Goal: Task Accomplishment & Management: Manage account settings

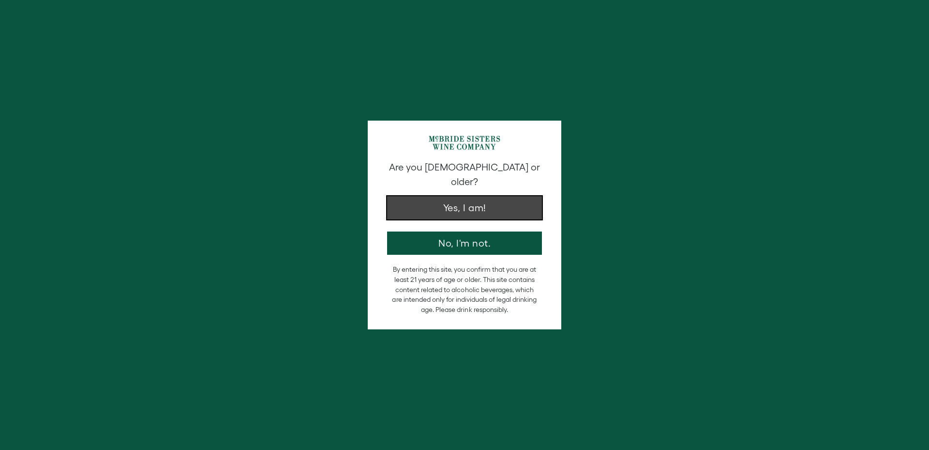
click at [482, 202] on button "Yes, I am!" at bounding box center [464, 207] width 155 height 23
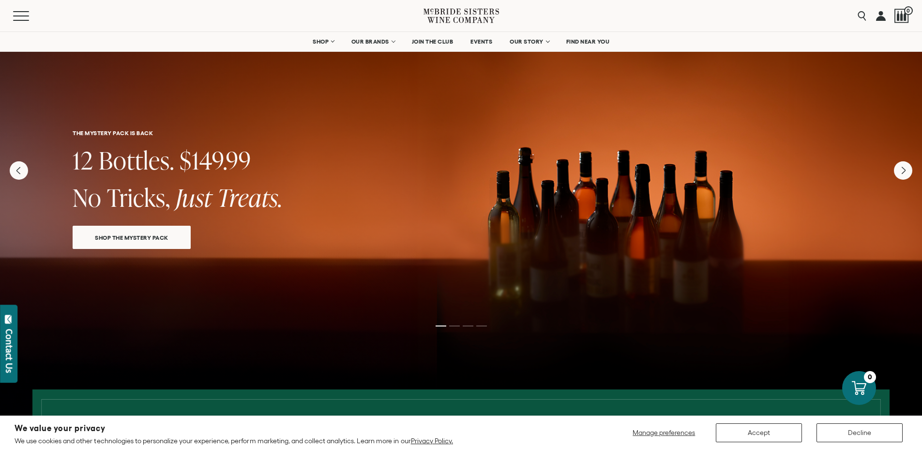
click at [880, 18] on link at bounding box center [881, 15] width 10 height 31
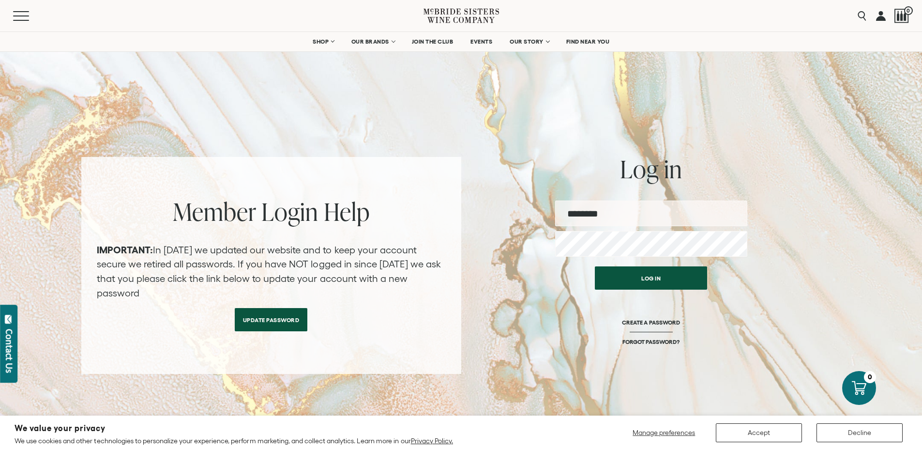
click at [639, 207] on input "email" at bounding box center [651, 213] width 192 height 26
click at [638, 218] on input "email" at bounding box center [651, 213] width 192 height 26
type input "**********"
click at [654, 278] on button "Log in" at bounding box center [651, 275] width 112 height 23
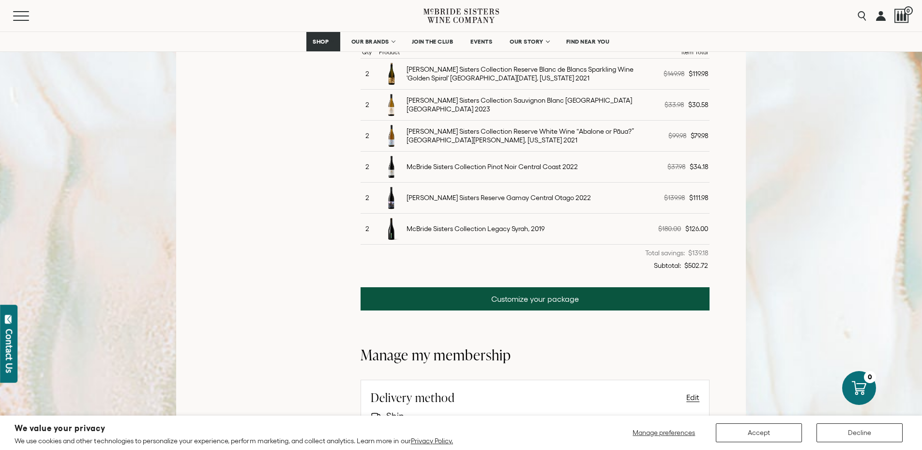
scroll to position [290, 0]
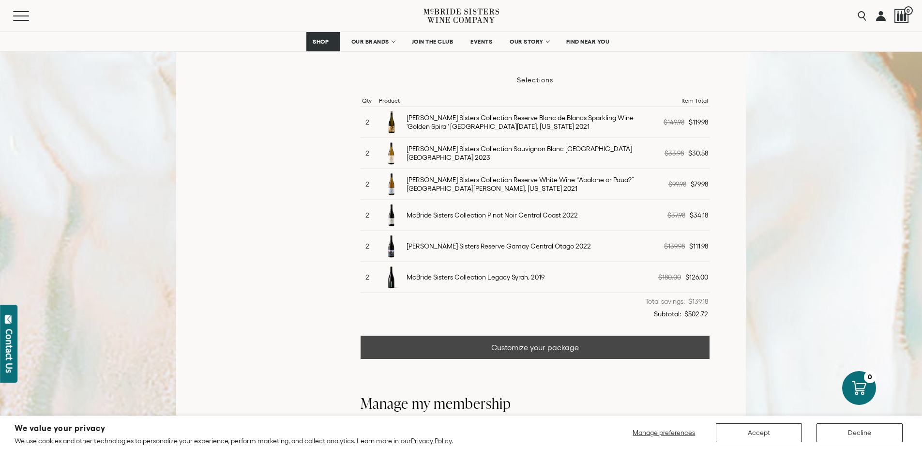
click at [533, 346] on link "Customize your package" at bounding box center [536, 346] width 350 height 23
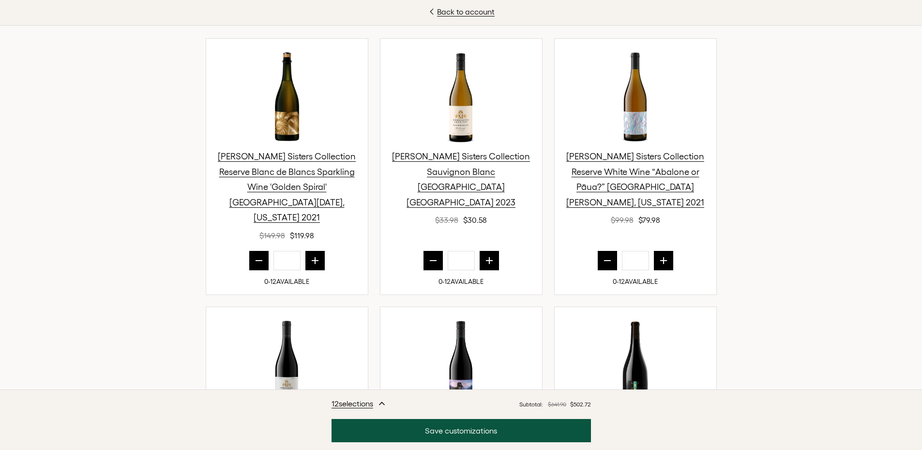
scroll to position [387, 0]
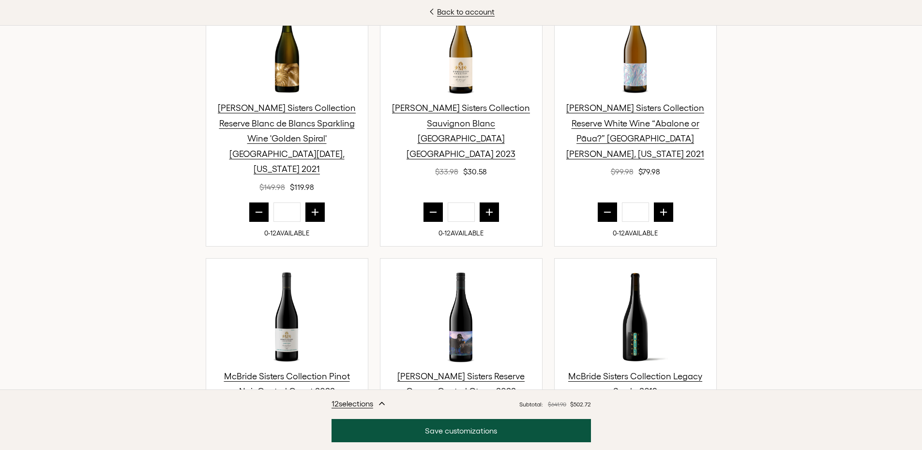
click at [249, 202] on button "prior quantity" at bounding box center [258, 211] width 19 height 19
type input "*"
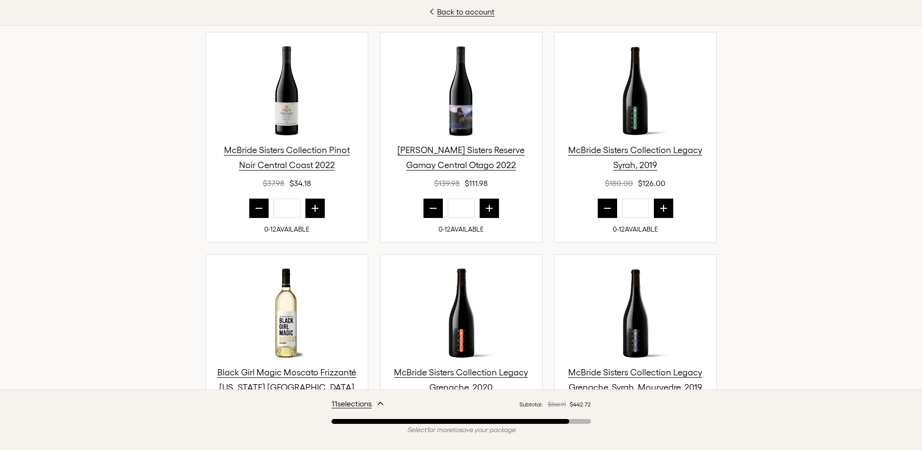
scroll to position [629, 0]
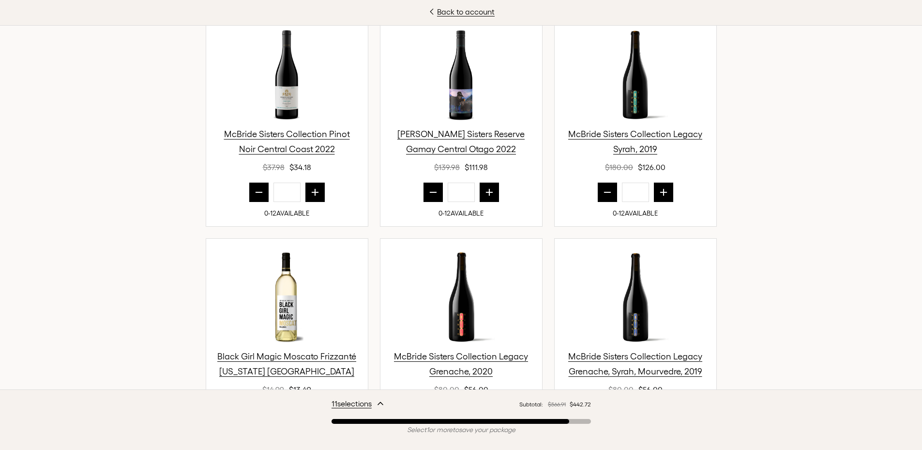
click at [312, 189] on icon "next quantity" at bounding box center [315, 192] width 6 height 6
type input "*"
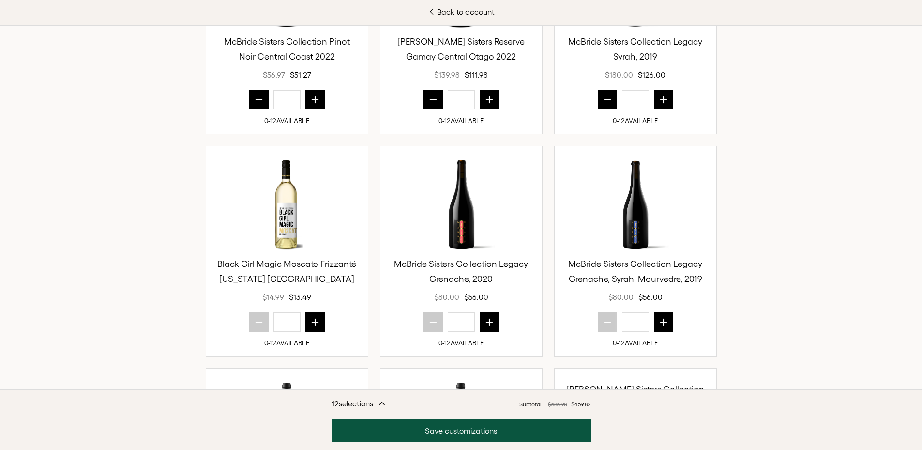
scroll to position [673, 0]
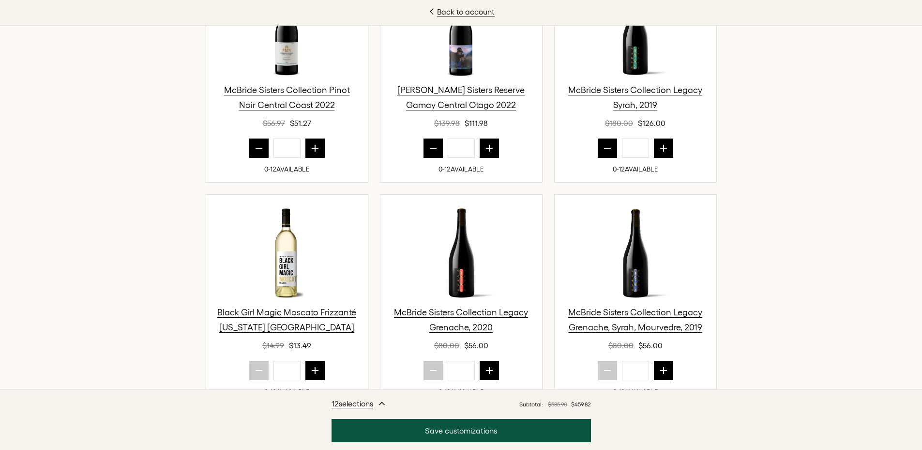
click at [660, 367] on icon "next quantity" at bounding box center [663, 370] width 6 height 6
click at [603, 365] on icon "prior quantity" at bounding box center [608, 370] width 10 height 10
type input "*"
click at [254, 143] on icon "prior quantity" at bounding box center [259, 148] width 10 height 10
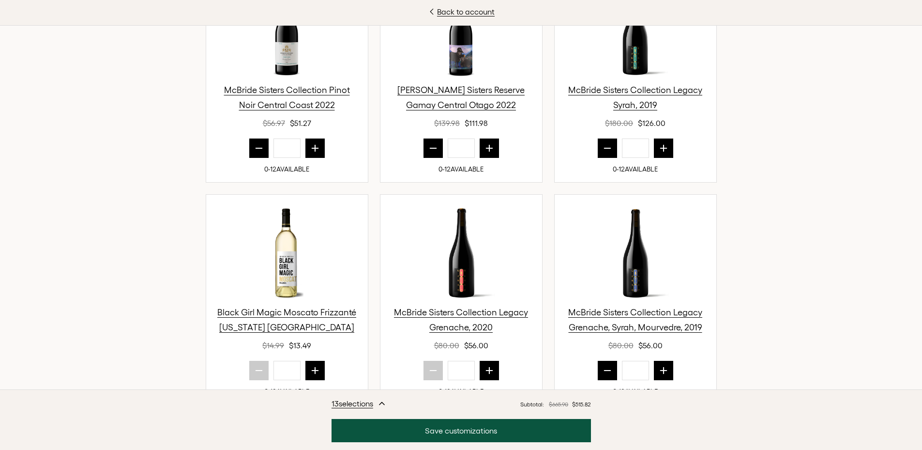
type input "*"
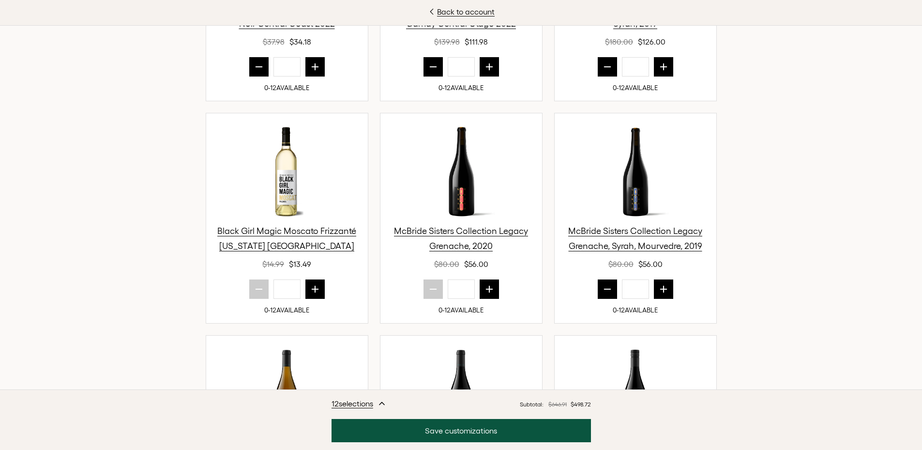
scroll to position [770, 0]
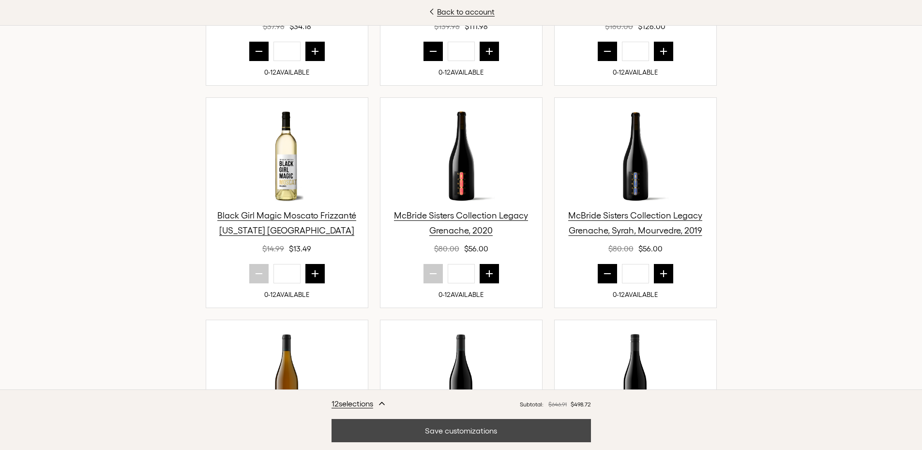
click at [465, 434] on button "Save customizations" at bounding box center [461, 430] width 259 height 23
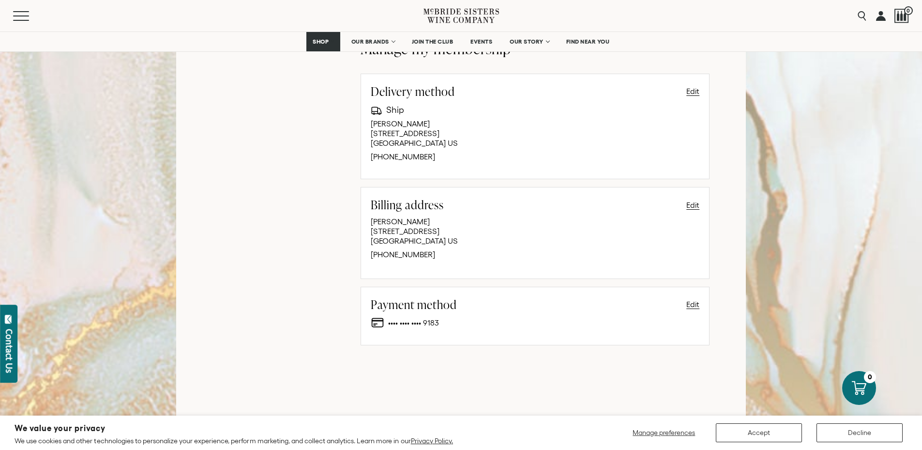
scroll to position [678, 0]
click at [652, 433] on span "Manage preferences" at bounding box center [664, 432] width 62 height 8
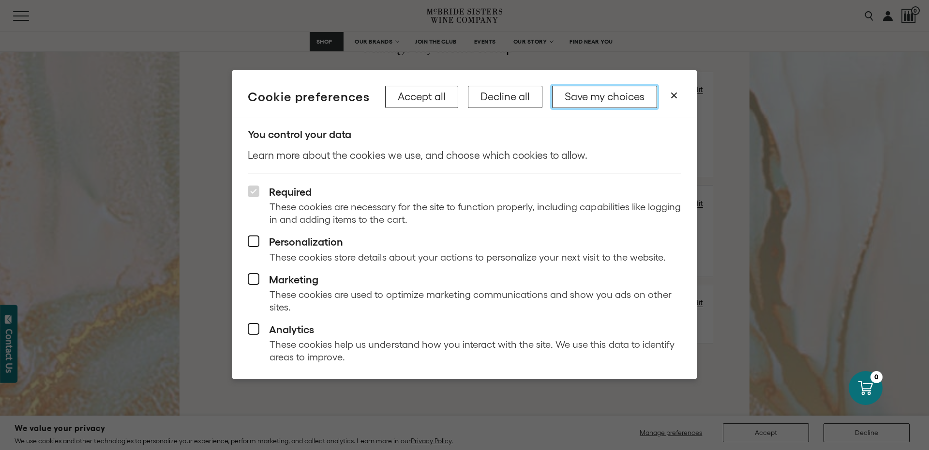
click at [576, 99] on button "Save my choices" at bounding box center [604, 97] width 105 height 22
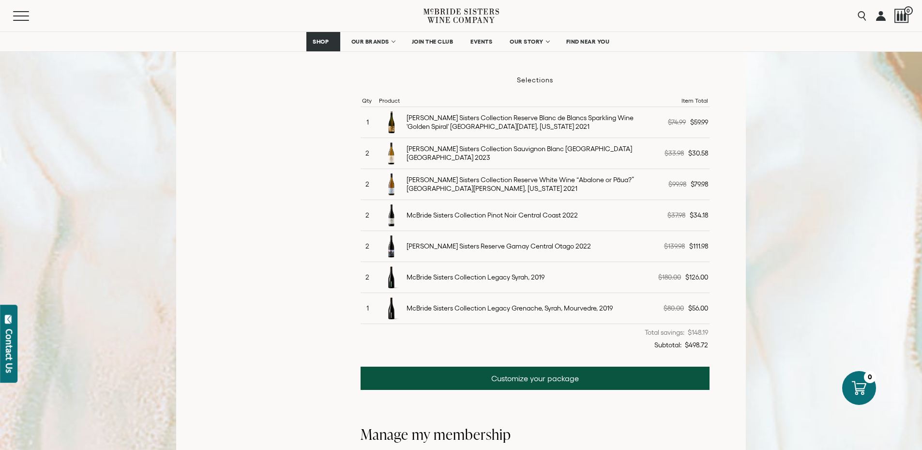
scroll to position [242, 0]
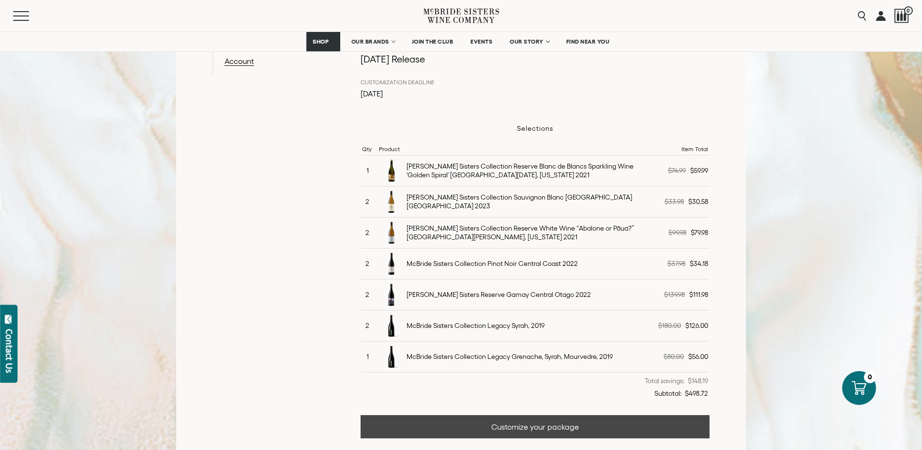
click at [528, 428] on link "Customize your package" at bounding box center [536, 426] width 350 height 23
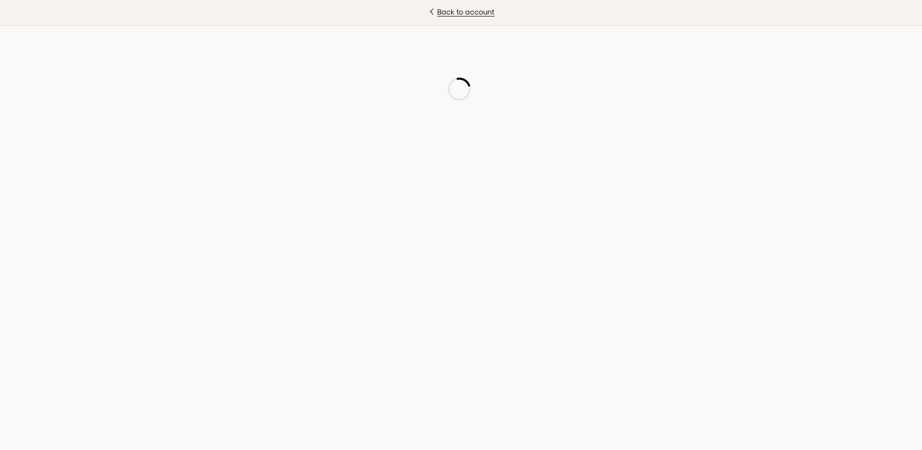
click at [527, 428] on div "Back to account" at bounding box center [461, 225] width 922 height 450
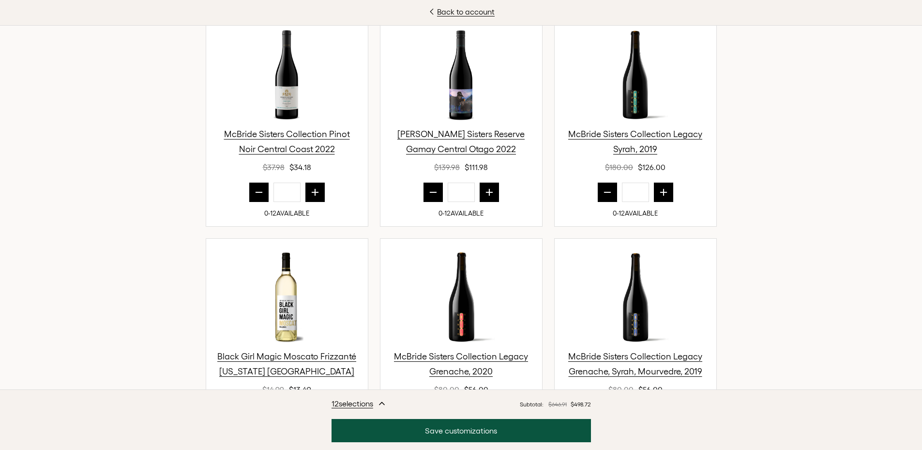
scroll to position [678, 0]
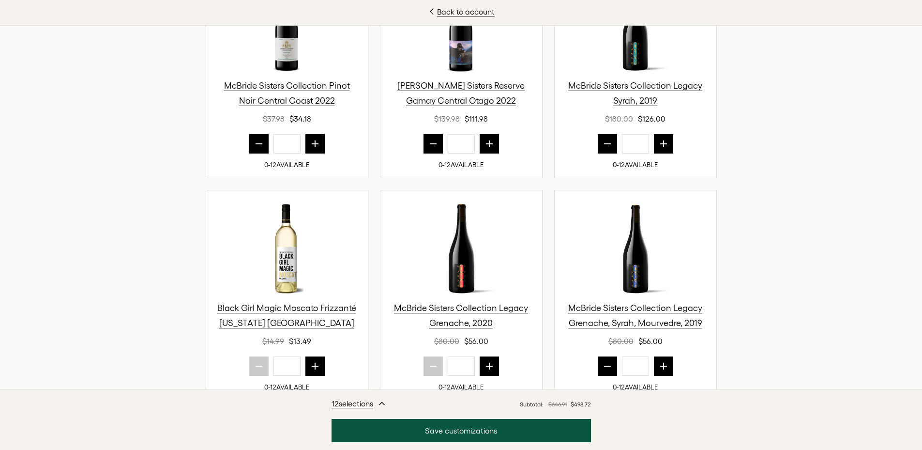
click at [604, 144] on icon "prior quantity" at bounding box center [607, 144] width 6 height 0
type input "*"
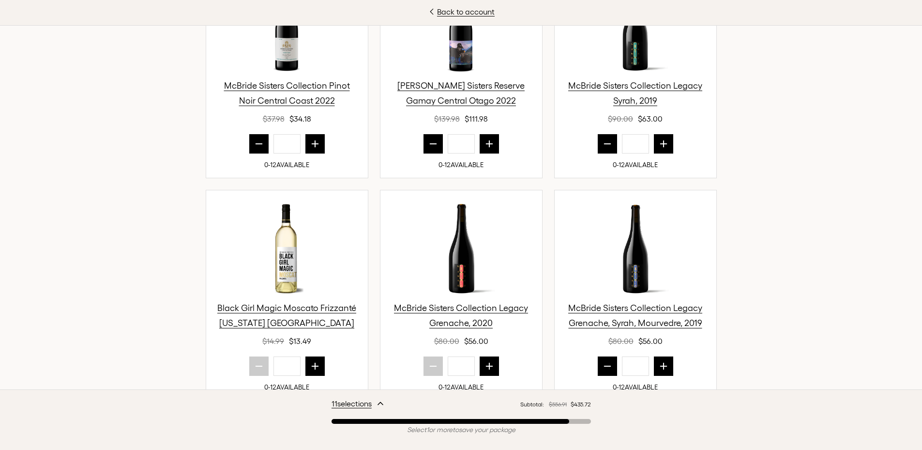
click at [312, 140] on icon "next quantity" at bounding box center [315, 143] width 6 height 6
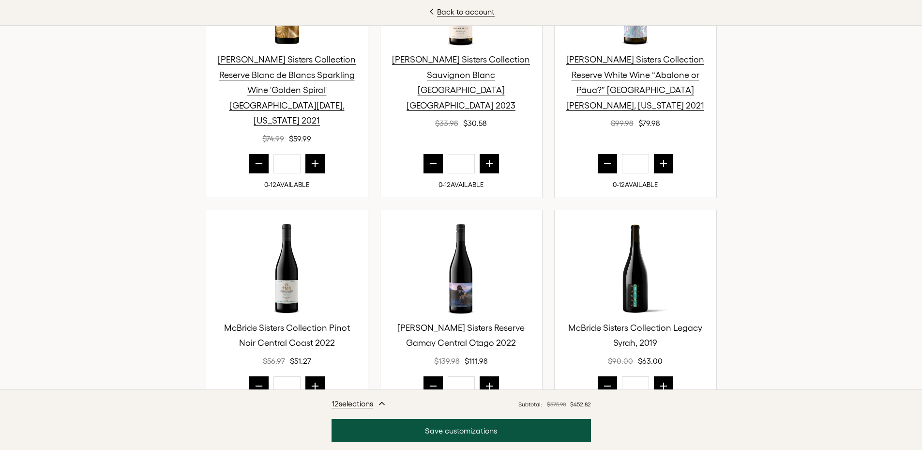
scroll to position [484, 0]
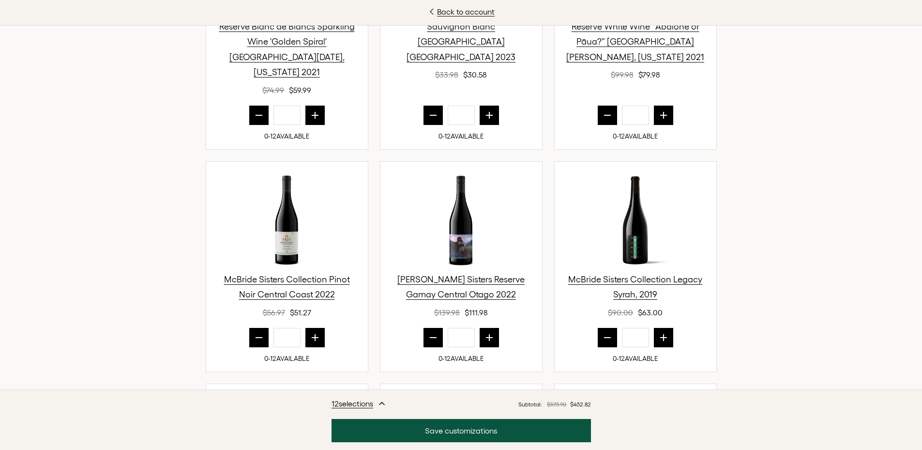
click at [254, 333] on icon "prior quantity" at bounding box center [259, 338] width 10 height 10
type input "*"
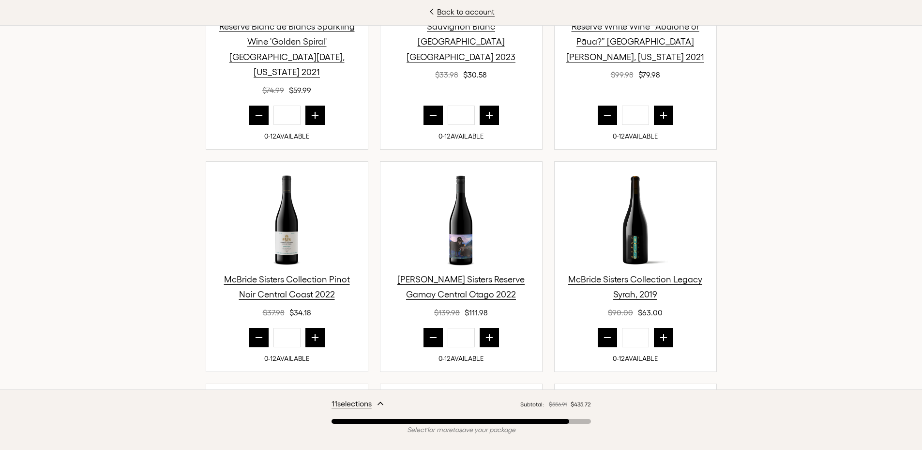
click at [664, 328] on button "next quantity" at bounding box center [663, 337] width 19 height 19
type input "*"
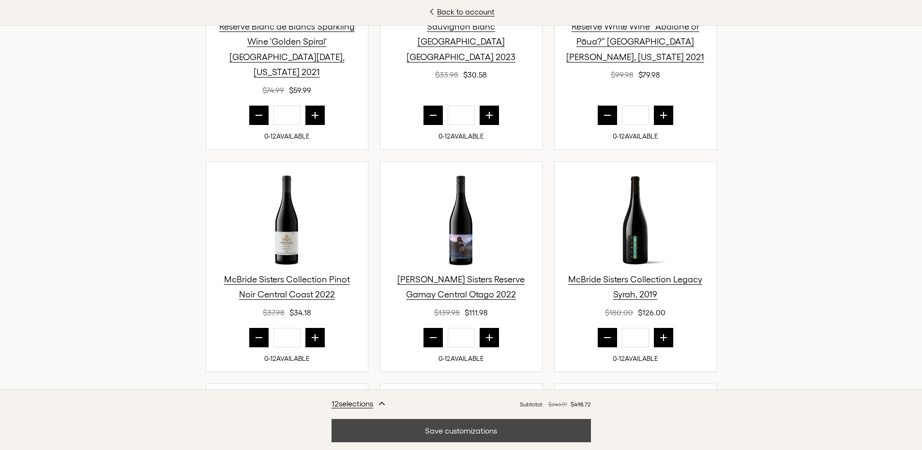
click at [486, 429] on button "Save customizations" at bounding box center [461, 430] width 259 height 23
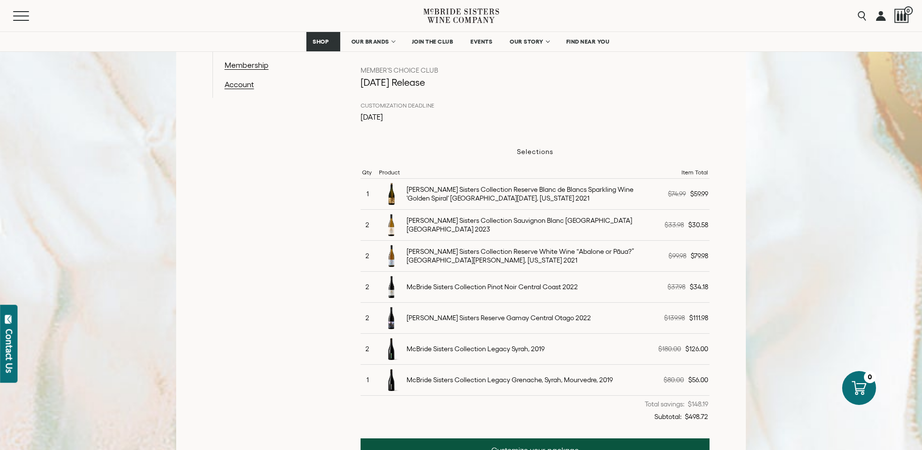
scroll to position [267, 0]
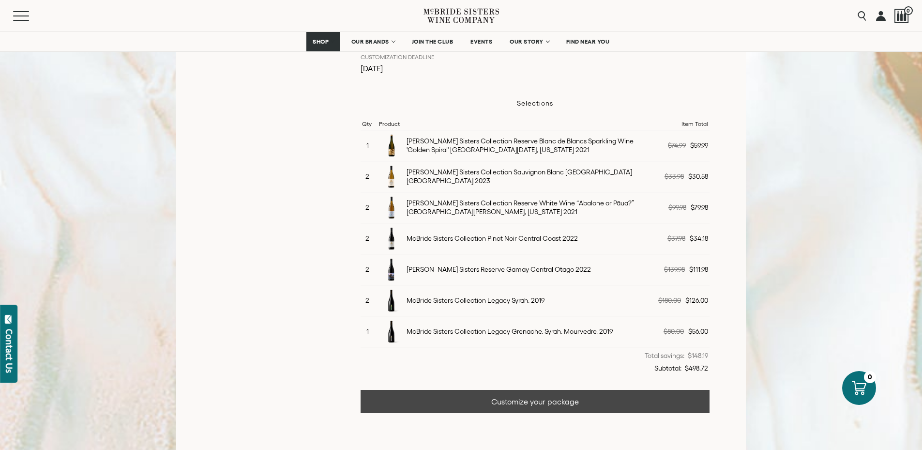
click at [500, 402] on link "Customize your package" at bounding box center [536, 401] width 350 height 23
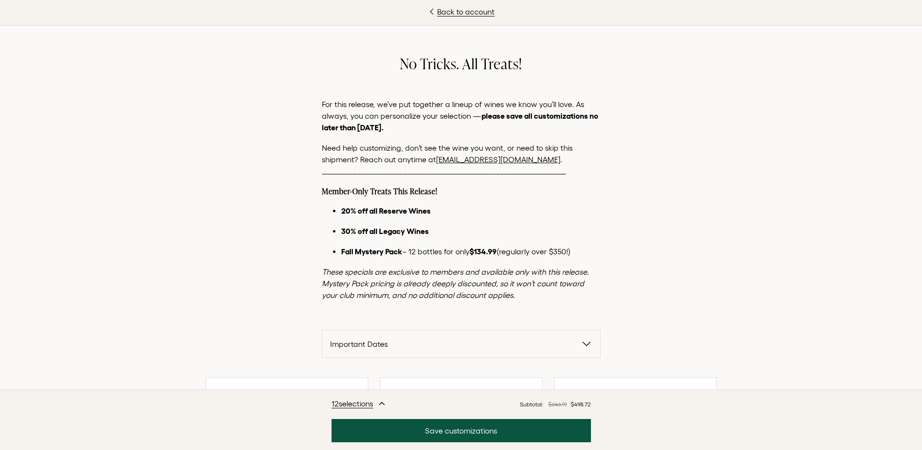
click at [500, 402] on div "12 selection s Subtotal: $646.91 $498.72" at bounding box center [461, 403] width 259 height 12
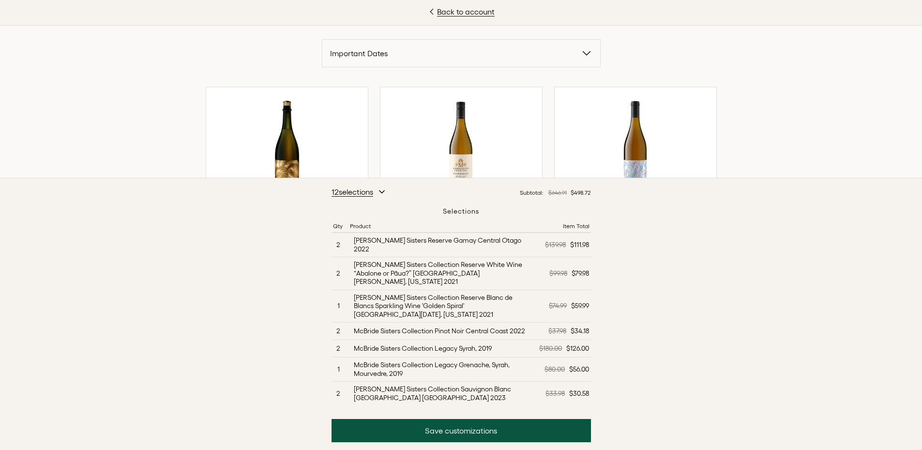
scroll to position [364, 0]
click at [384, 196] on icon "button" at bounding box center [382, 192] width 8 height 8
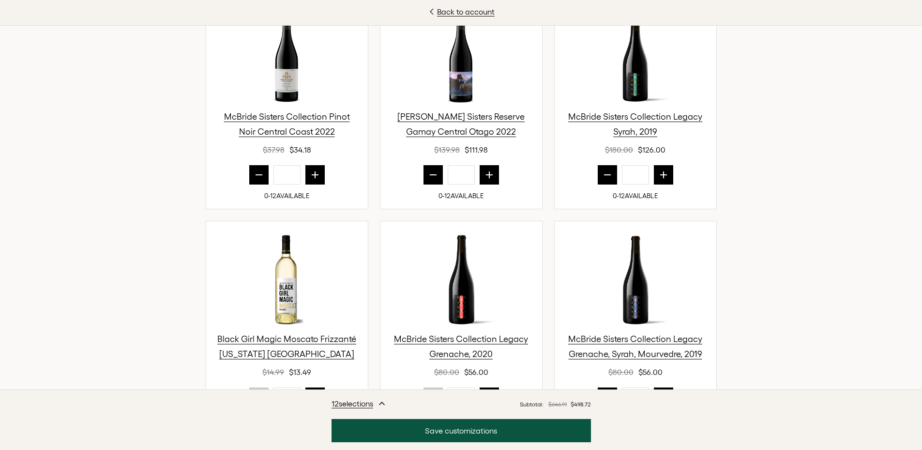
scroll to position [678, 0]
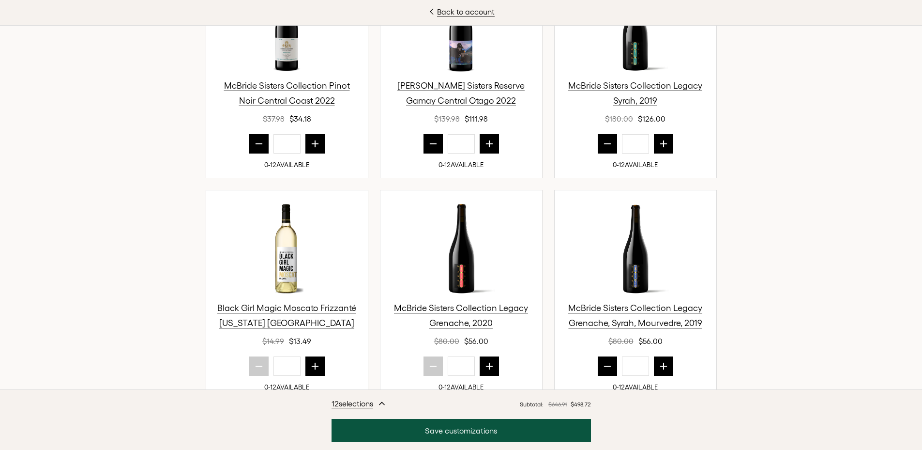
click at [430, 144] on icon "prior quantity" at bounding box center [433, 144] width 6 height 0
type input "*"
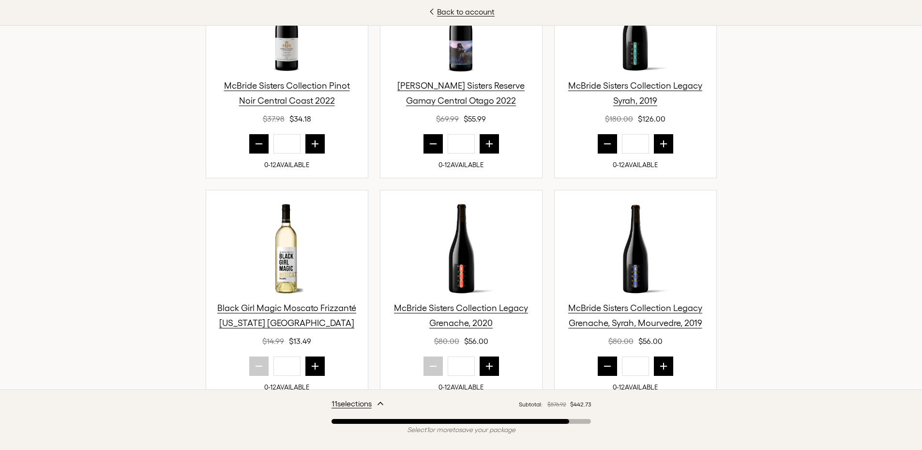
click at [662, 357] on button "next quantity" at bounding box center [663, 365] width 19 height 19
type input "*"
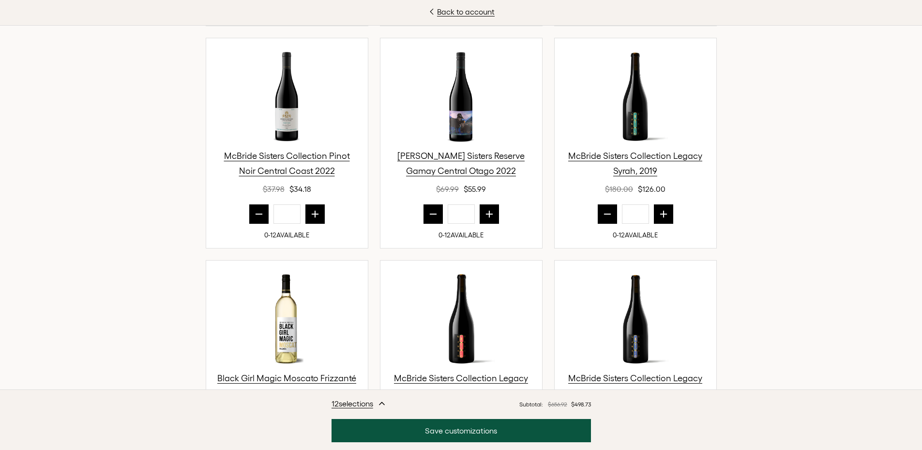
scroll to position [629, 0]
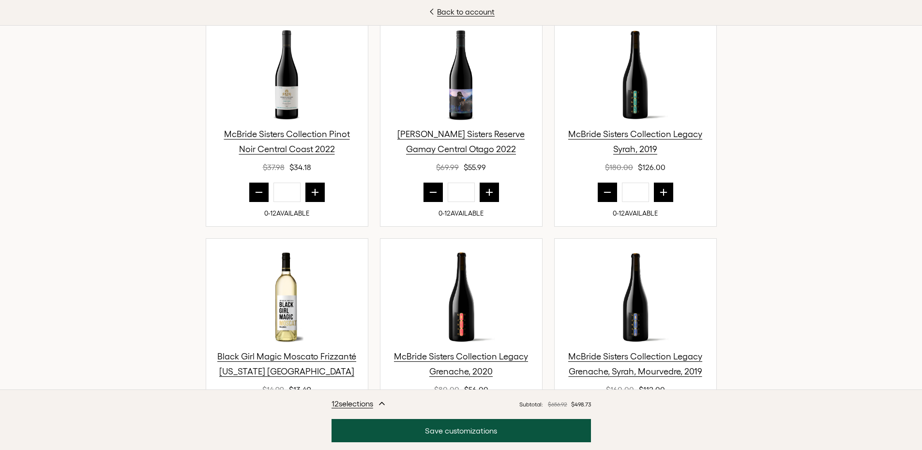
click at [489, 187] on icon "next quantity" at bounding box center [490, 192] width 10 height 10
type input "*"
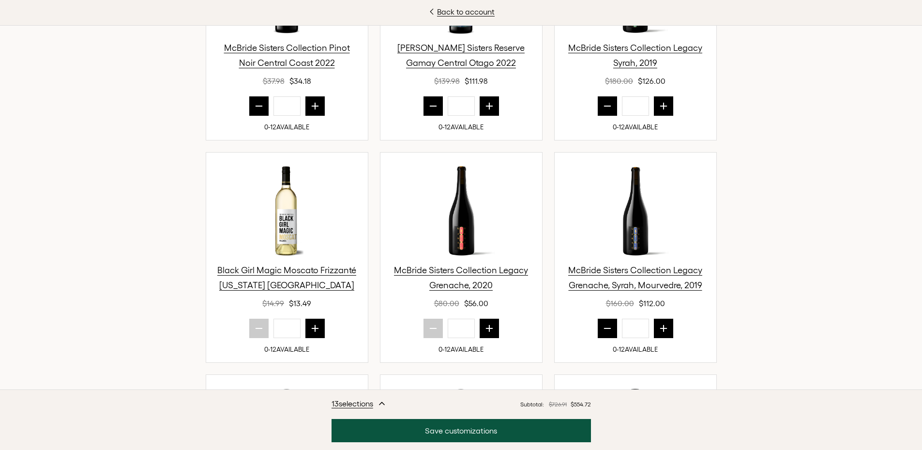
scroll to position [726, 0]
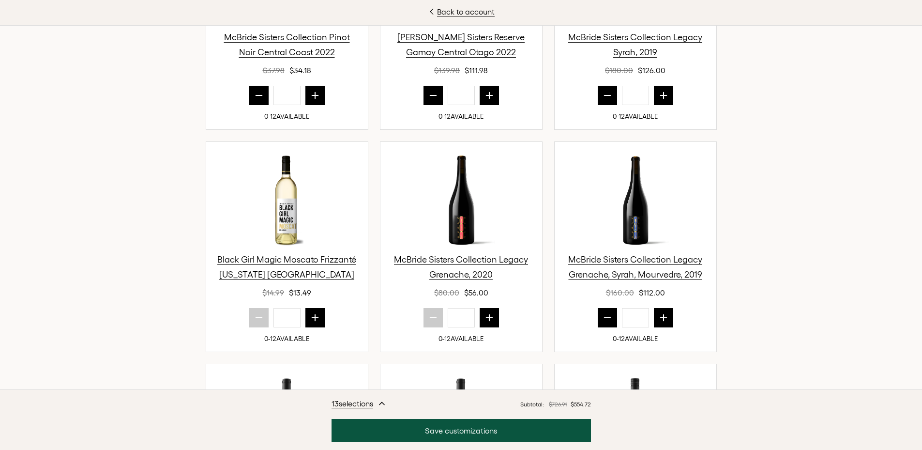
click at [609, 308] on button "prior quantity" at bounding box center [607, 317] width 19 height 19
type input "*"
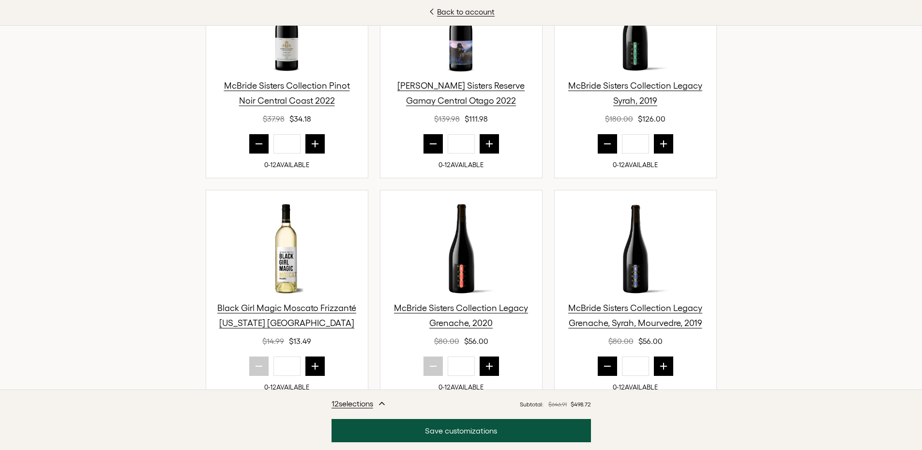
scroll to position [367, 0]
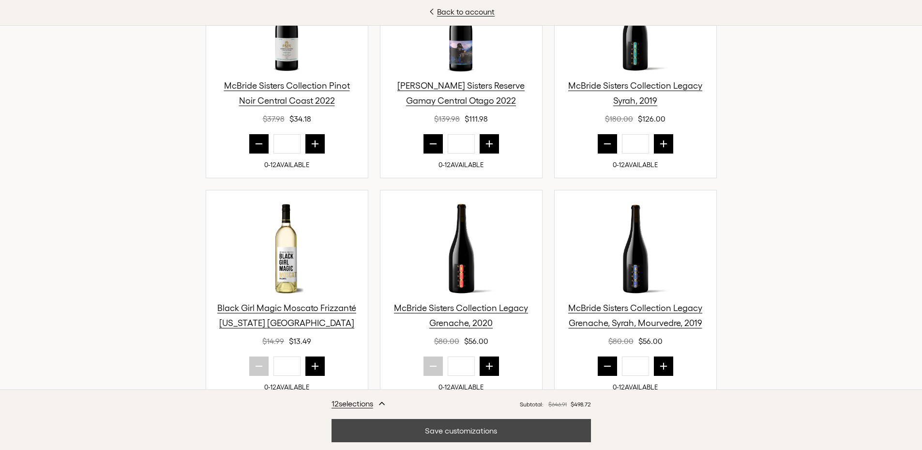
click at [487, 433] on button "Save customizations" at bounding box center [461, 430] width 259 height 23
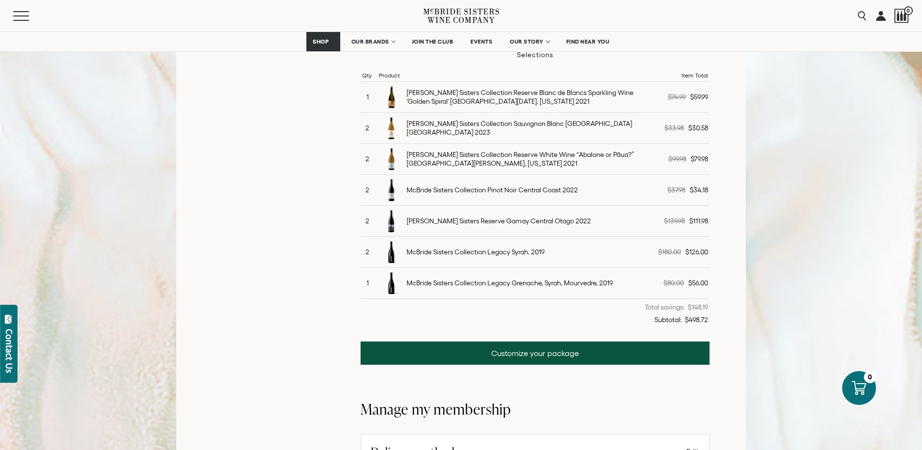
scroll to position [339, 0]
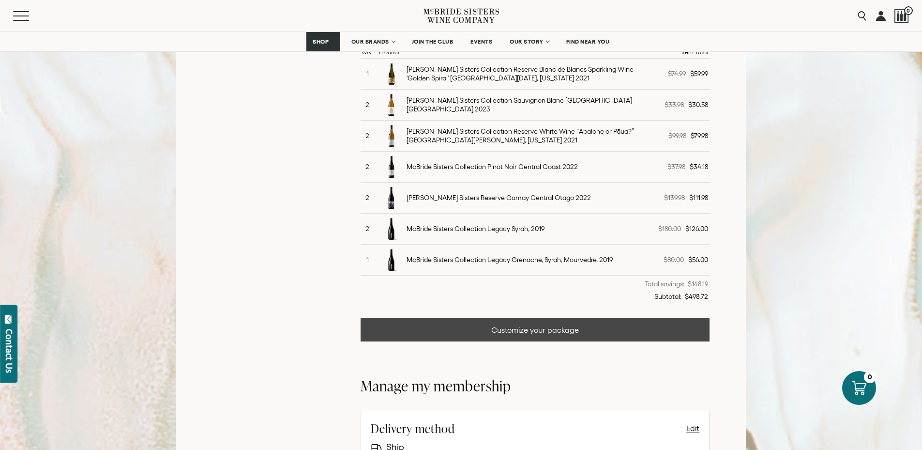
click at [502, 329] on link "Customize your package" at bounding box center [536, 329] width 350 height 23
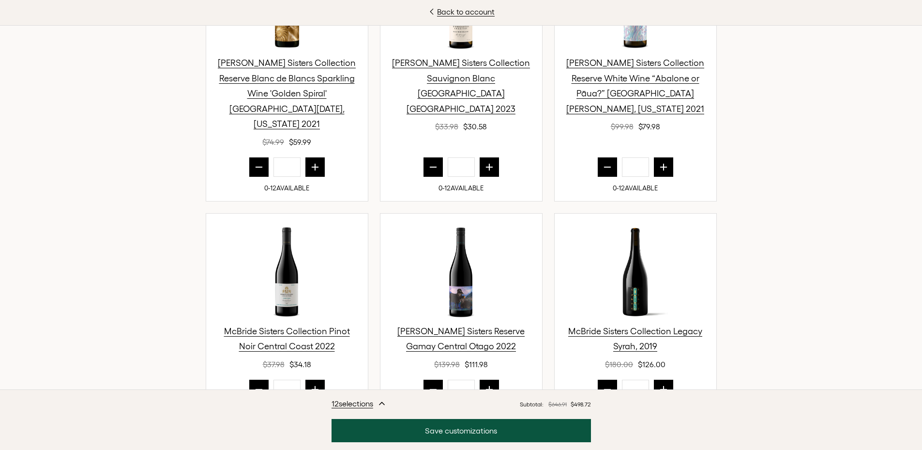
scroll to position [436, 0]
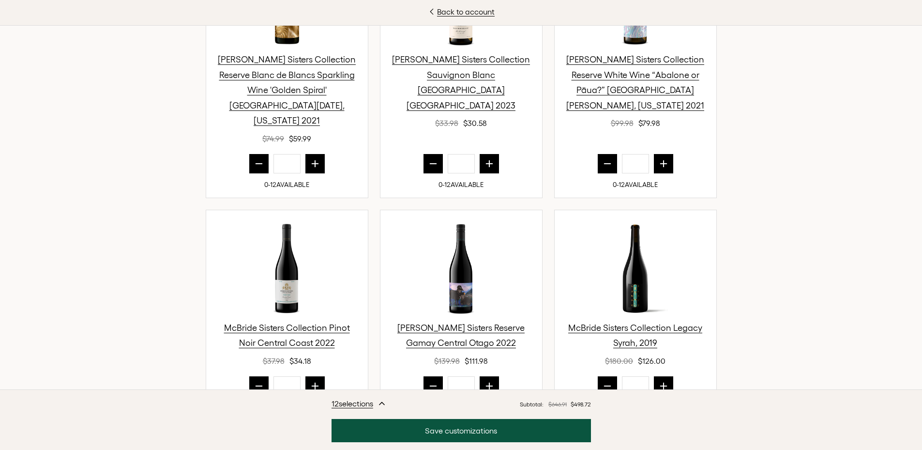
click at [256, 159] on icon "prior quantity" at bounding box center [259, 164] width 10 height 10
type input "*"
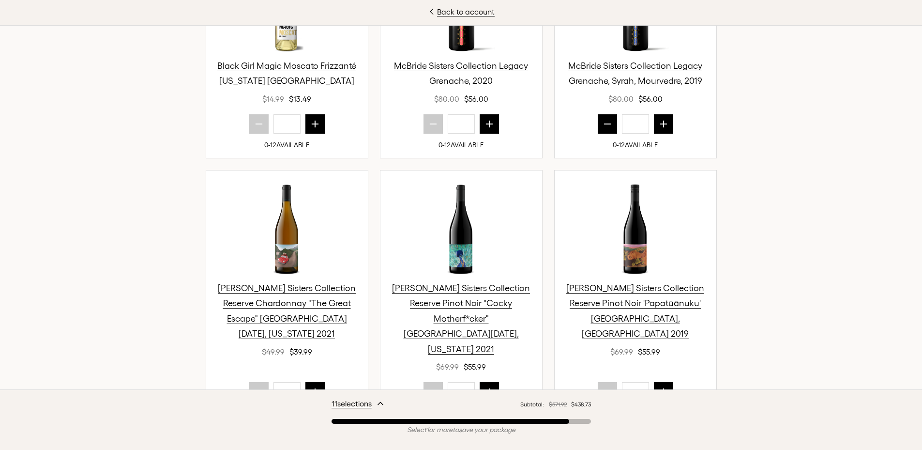
scroll to position [968, 0]
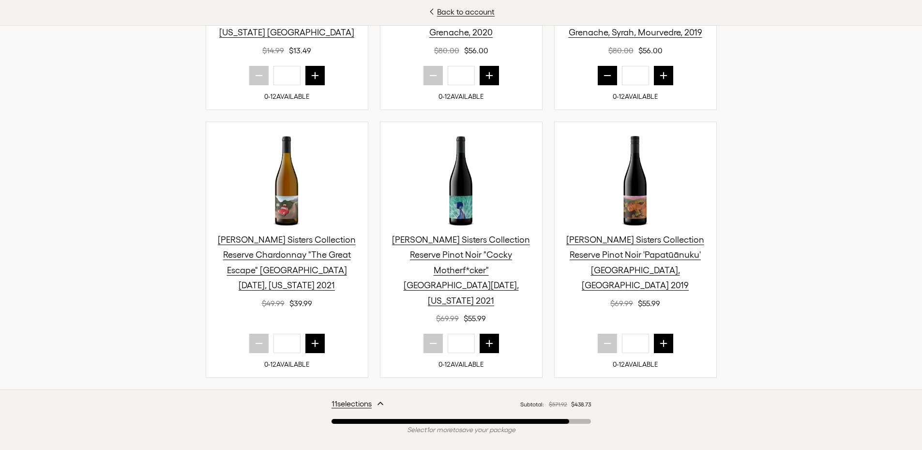
click at [665, 334] on button "next quantity" at bounding box center [663, 343] width 19 height 19
type input "*"
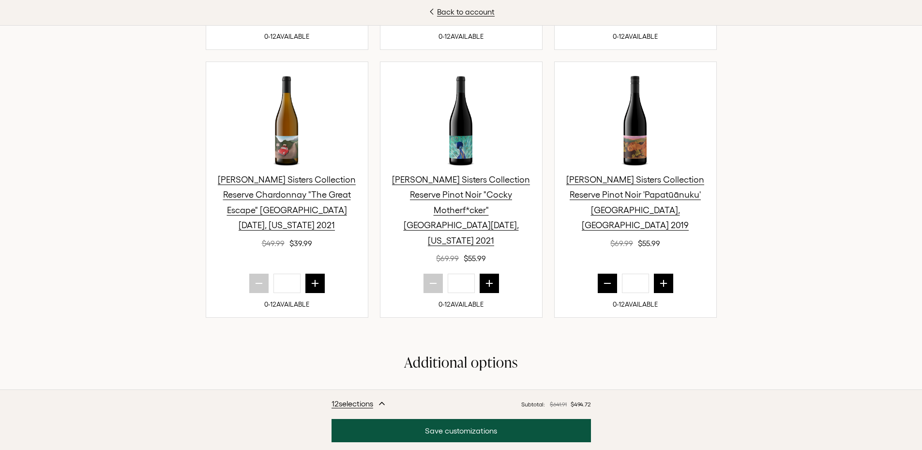
scroll to position [1065, 0]
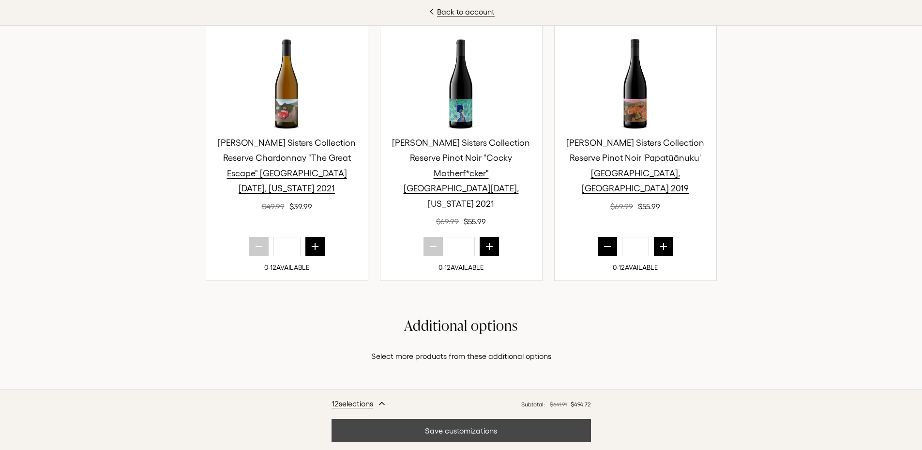
drag, startPoint x: 456, startPoint y: 434, endPoint x: 452, endPoint y: 437, distance: 5.2
click at [455, 435] on button "Save customizations" at bounding box center [461, 430] width 259 height 23
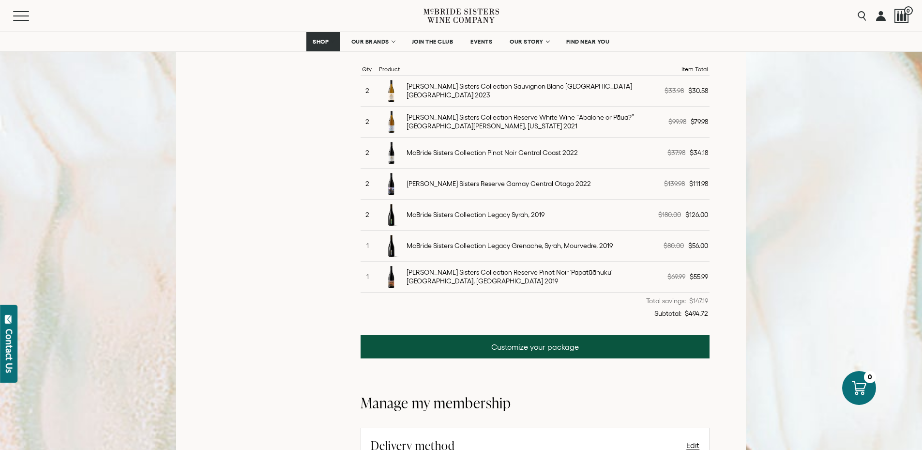
scroll to position [339, 0]
